Goal: Information Seeking & Learning: Find specific page/section

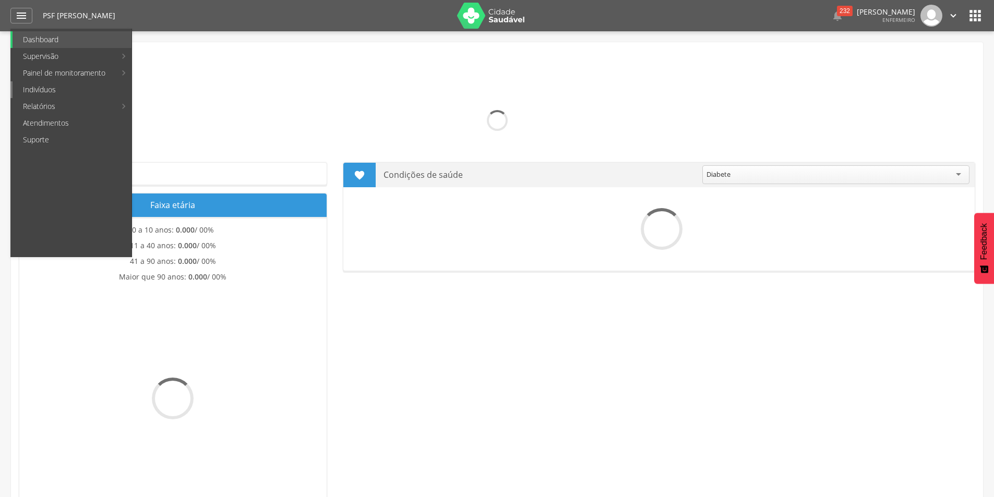
click at [40, 88] on link "Indivíduos" at bounding box center [72, 89] width 119 height 17
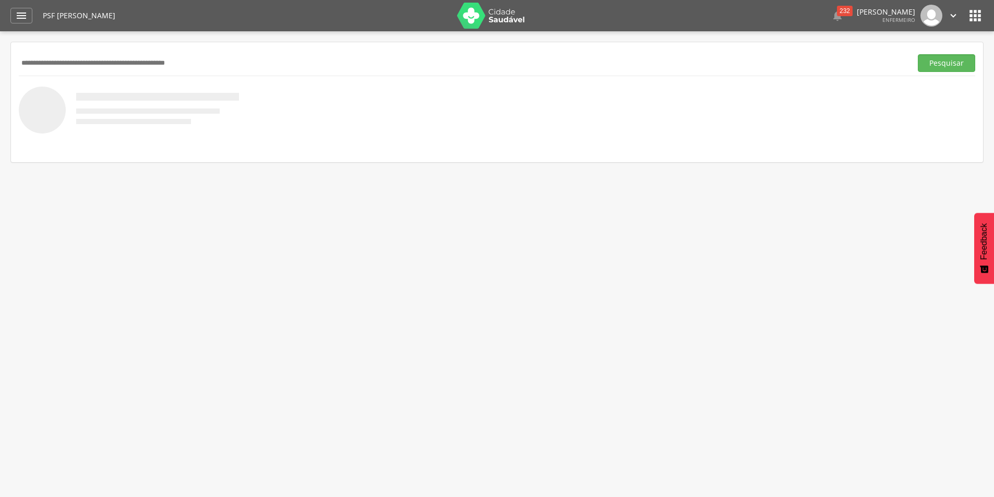
click at [75, 62] on input "text" at bounding box center [463, 63] width 889 height 18
type input "*******"
click at [918, 54] on button "Pesquisar" at bounding box center [946, 63] width 57 height 18
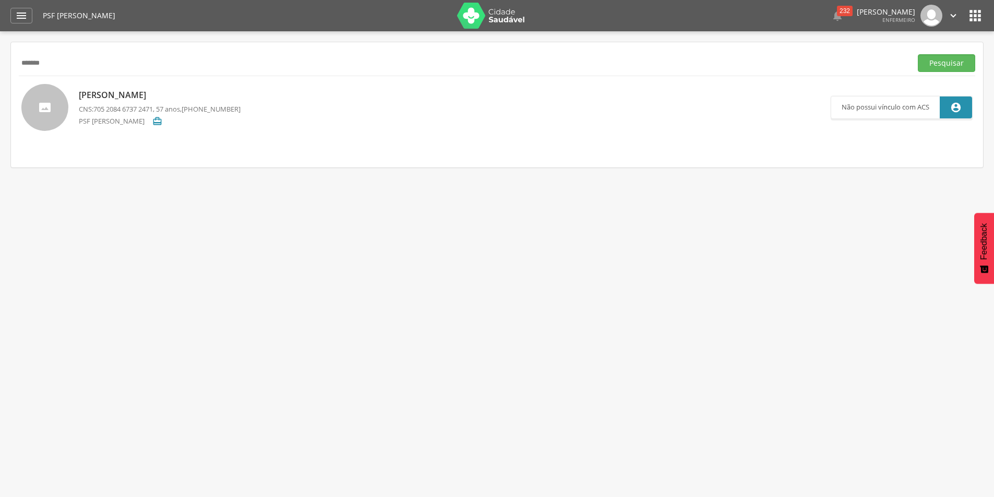
click at [128, 96] on p "[PERSON_NAME]" at bounding box center [160, 95] width 162 height 12
type input "**********"
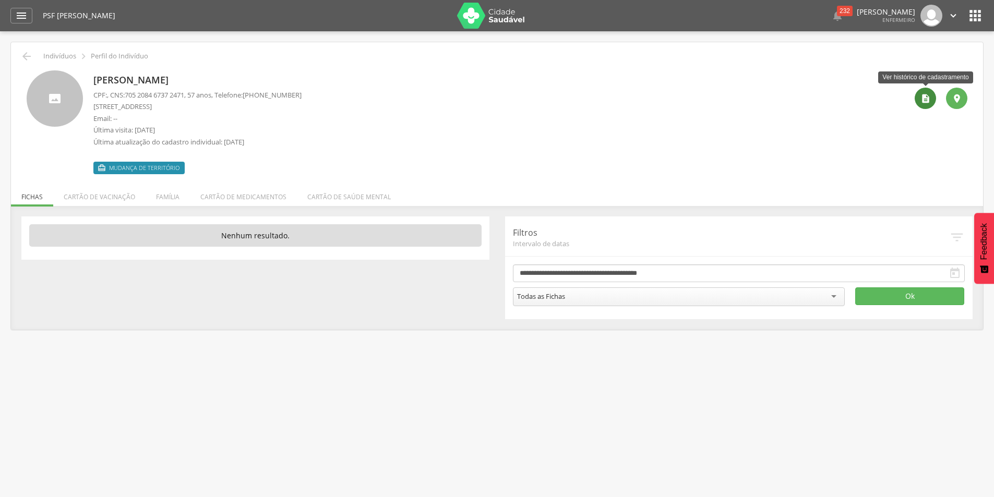
click at [920, 97] on div "" at bounding box center [925, 98] width 21 height 21
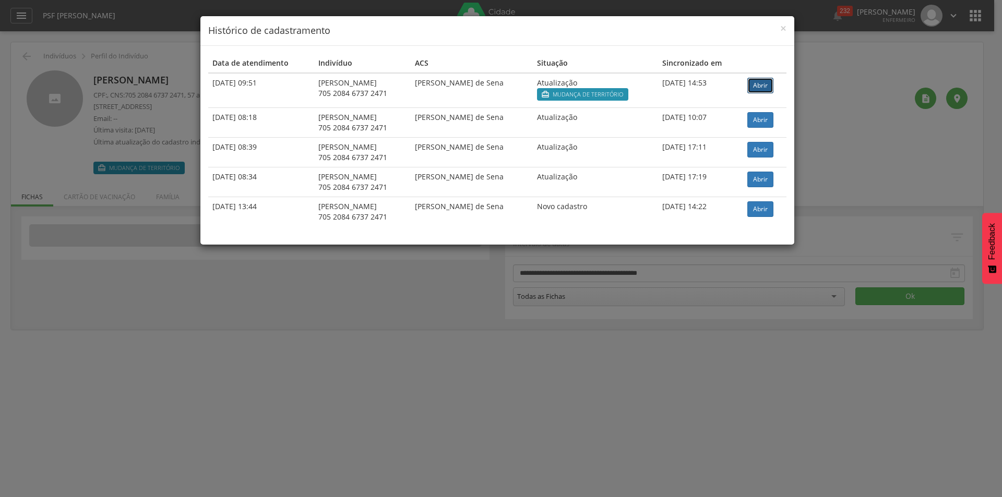
click at [766, 86] on link "Abrir" at bounding box center [761, 86] width 26 height 16
click at [173, 315] on div "× Histórico de cadastramento Data de atendimento Indivíduo ACS Situação Sincron…" at bounding box center [501, 248] width 1002 height 497
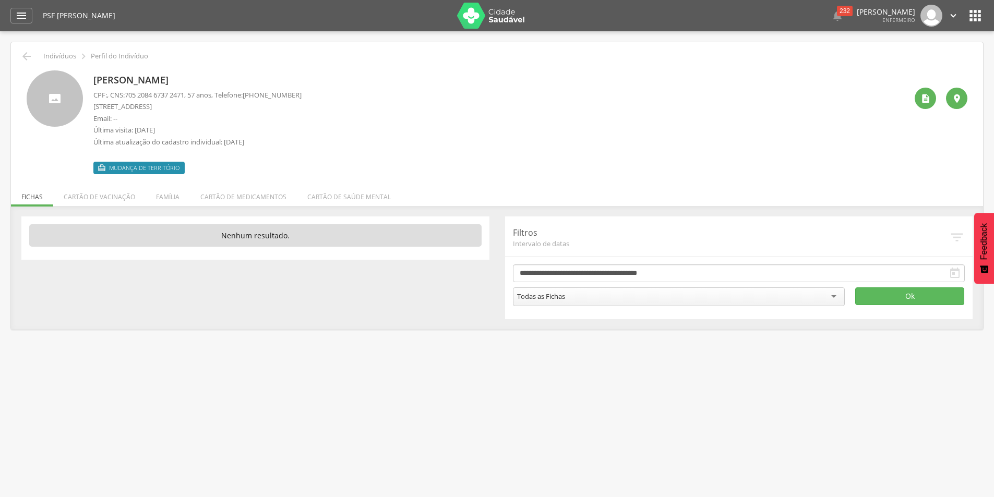
click at [148, 165] on span "Mudança de território" at bounding box center [144, 168] width 70 height 8
click at [169, 196] on li "Família" at bounding box center [168, 194] width 44 height 25
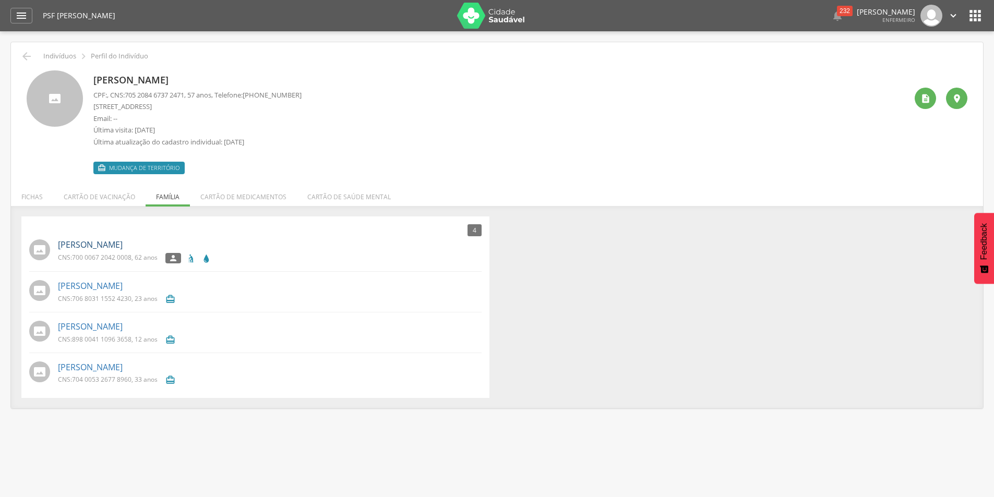
click at [93, 243] on link "[PERSON_NAME]" at bounding box center [90, 245] width 65 height 12
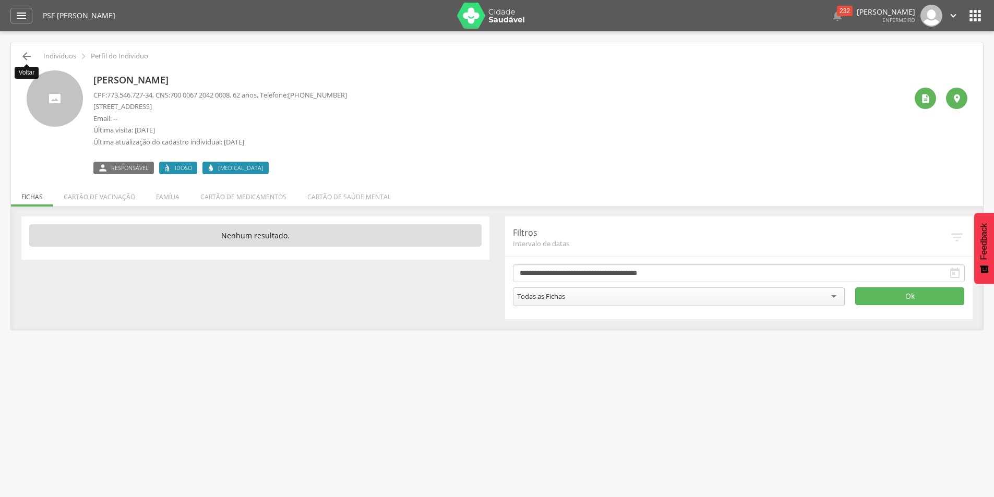
click at [20, 55] on icon "" at bounding box center [26, 56] width 13 height 13
click at [158, 199] on li "Família" at bounding box center [168, 194] width 44 height 25
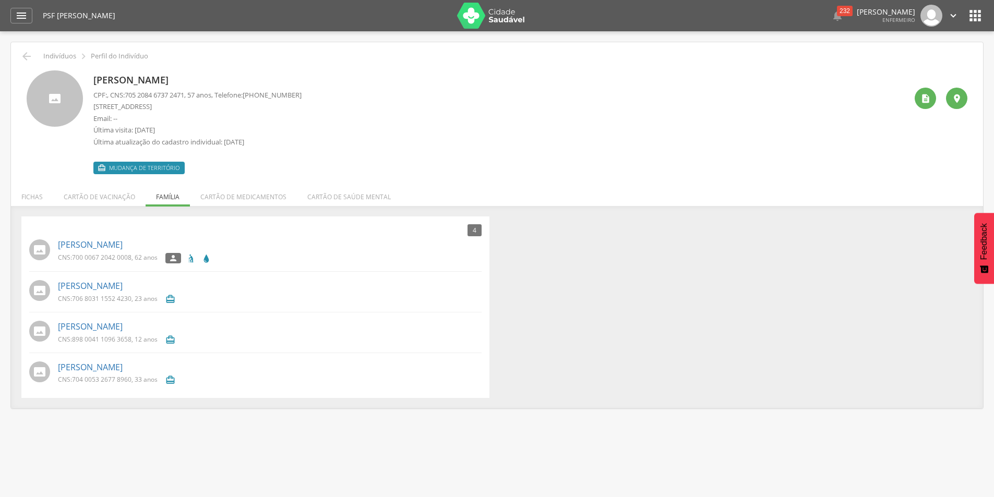
click at [970, 13] on icon "" at bounding box center [975, 15] width 17 height 17
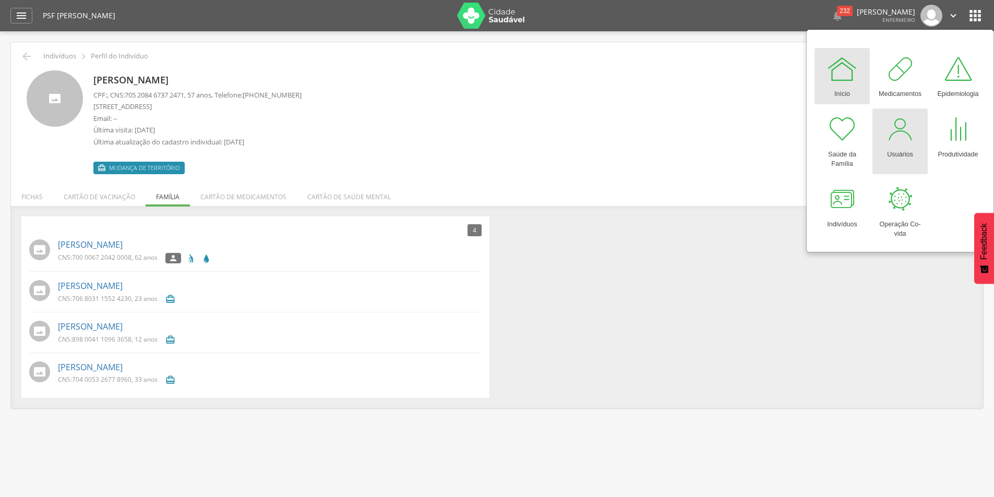
click at [896, 140] on div at bounding box center [900, 129] width 31 height 31
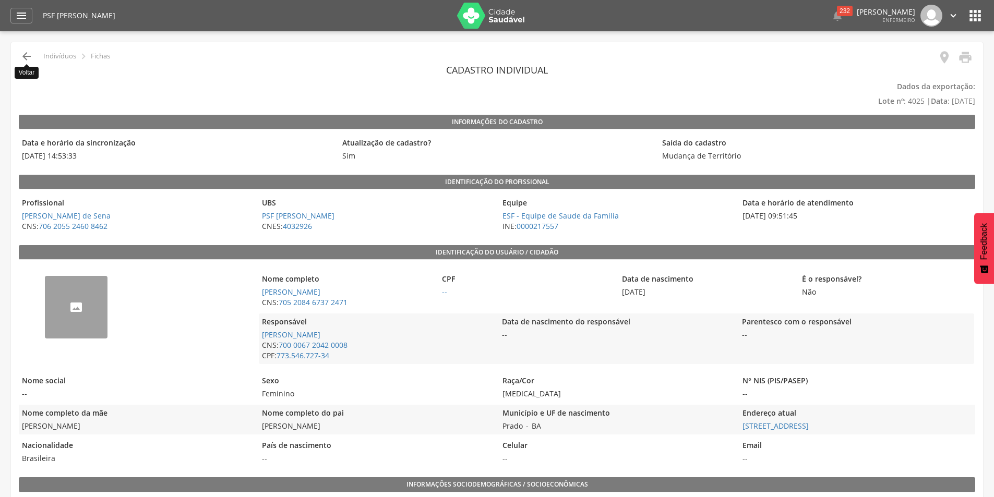
click at [26, 58] on icon "" at bounding box center [26, 56] width 13 height 13
click at [30, 54] on icon "" at bounding box center [26, 56] width 13 height 13
